Goal: Find contact information: Find contact information

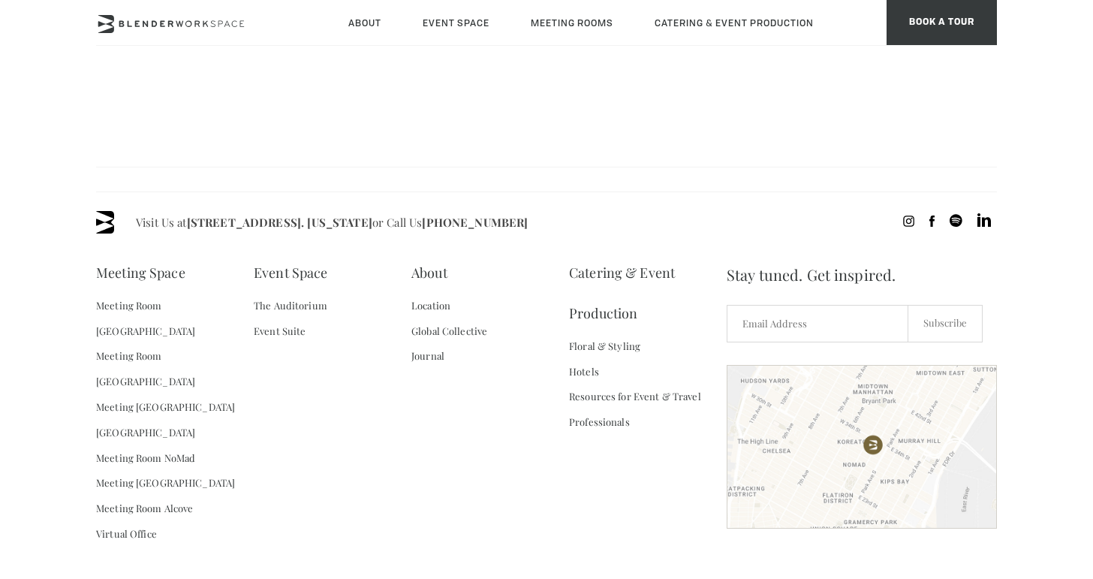
scroll to position [1598, 0]
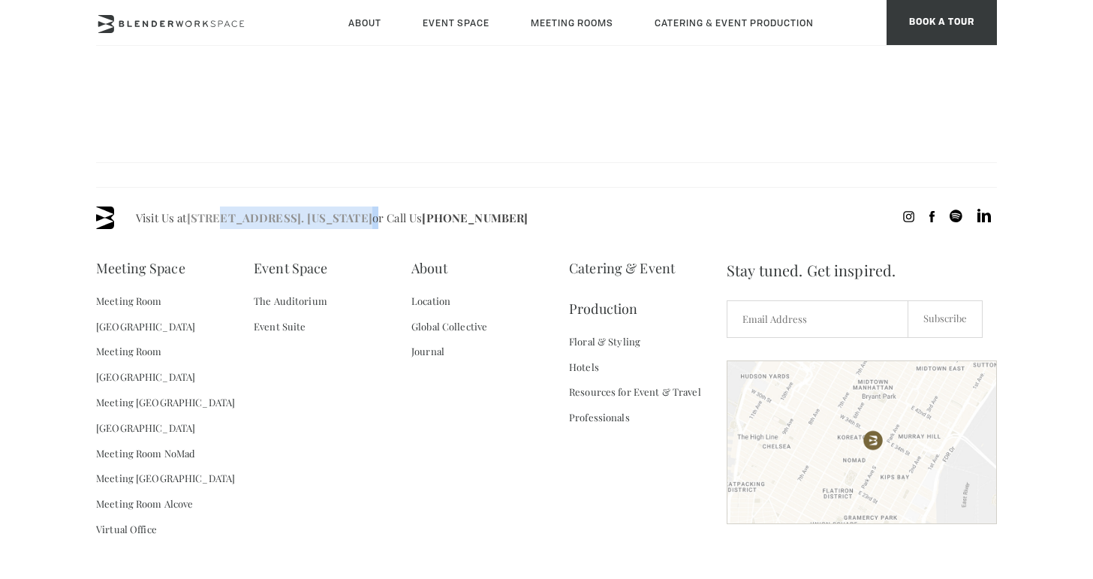
drag, startPoint x: 418, startPoint y: 197, endPoint x: 212, endPoint y: 199, distance: 205.6
click at [212, 206] on span "Visit Us at [STREET_ADDRESS]. [US_STATE] or Call Us [PHONE_NUMBER]" at bounding box center [332, 217] width 392 height 23
drag, startPoint x: 188, startPoint y: 199, endPoint x: 363, endPoint y: 198, distance: 174.9
click at [362, 206] on span "Visit Us at [STREET_ADDRESS]. [US_STATE] or Call Us [PHONE_NUMBER]" at bounding box center [332, 217] width 392 height 23
copy link "[STREET_ADDRESS]."
